Goal: Check status: Check status

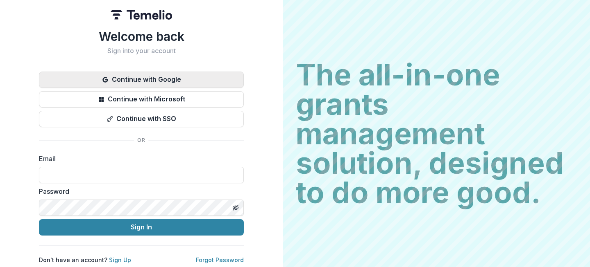
click at [160, 73] on button "Continue with Google" at bounding box center [141, 80] width 205 height 16
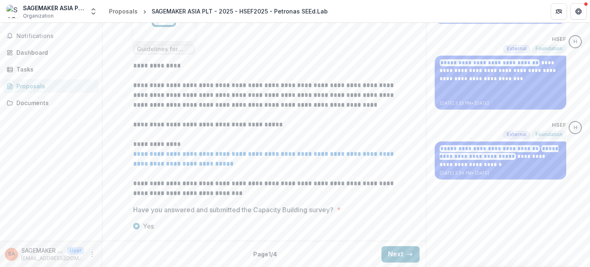
scroll to position [332, 0]
